Goal: Find specific page/section: Find specific page/section

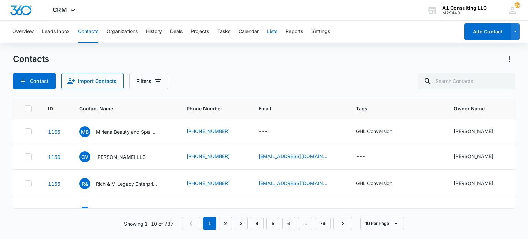
click at [274, 34] on button "Lists" at bounding box center [272, 32] width 10 height 22
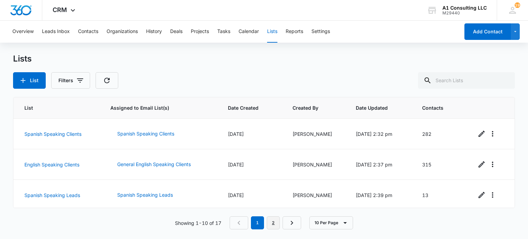
click at [273, 227] on link "2" at bounding box center [273, 222] width 13 height 13
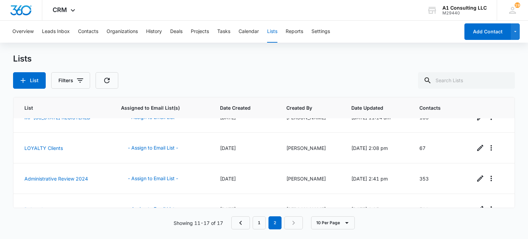
scroll to position [109, 0]
click at [50, 148] on link "LOYALTY Clients" at bounding box center [43, 148] width 39 height 6
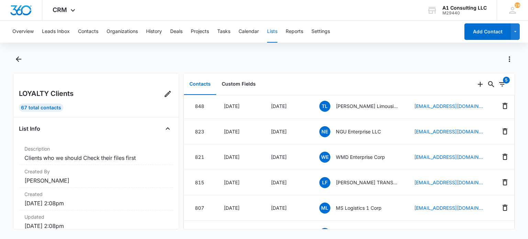
scroll to position [516, 0]
